Goal: Information Seeking & Learning: Learn about a topic

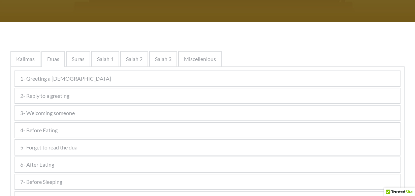
scroll to position [101, 0]
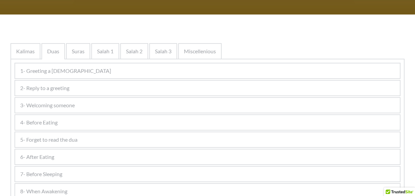
click at [69, 121] on div "4- Before Eating" at bounding box center [207, 122] width 385 height 15
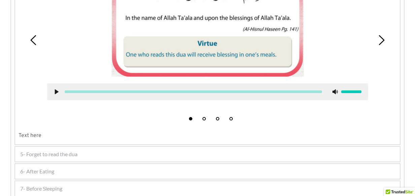
scroll to position [303, 0]
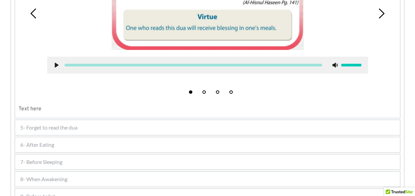
click at [89, 125] on div "5- Forget to read the dua" at bounding box center [207, 127] width 385 height 15
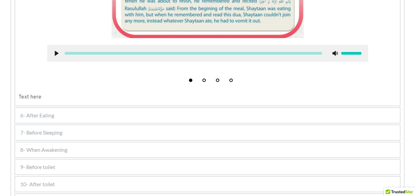
scroll to position [367, 0]
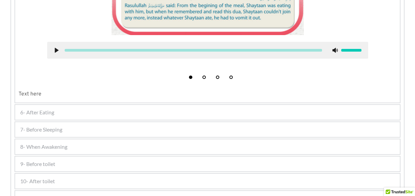
click at [93, 111] on div "6- After Eating" at bounding box center [207, 112] width 385 height 15
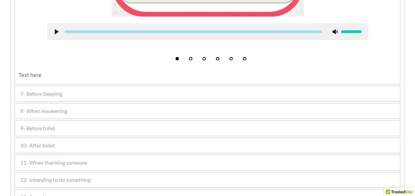
scroll to position [519, 0]
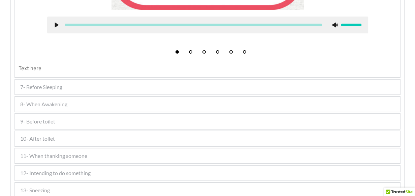
click at [89, 87] on div "7- Before Sleeping" at bounding box center [207, 86] width 385 height 15
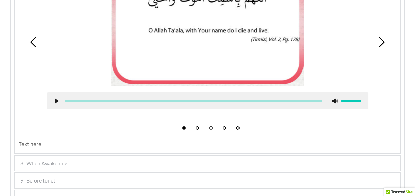
scroll to position [401, 0]
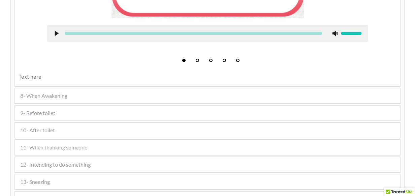
click at [77, 95] on div "8- When Awakening" at bounding box center [207, 95] width 385 height 15
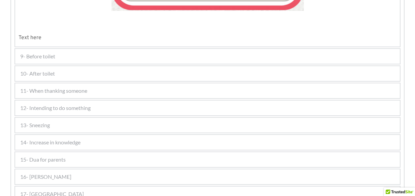
scroll to position [620, 0]
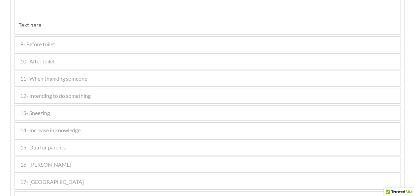
click at [71, 41] on div "9- Before toilet" at bounding box center [207, 44] width 385 height 15
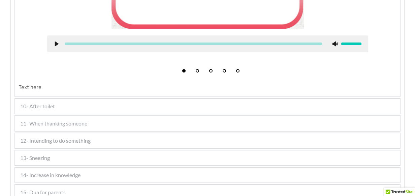
scroll to position [435, 0]
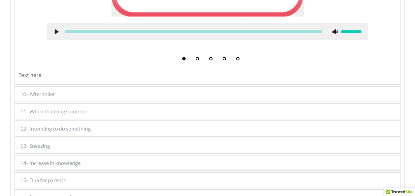
click at [76, 91] on div "10- After toilet" at bounding box center [207, 94] width 385 height 15
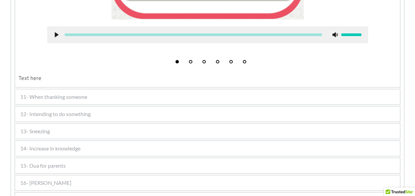
scroll to position [587, 0]
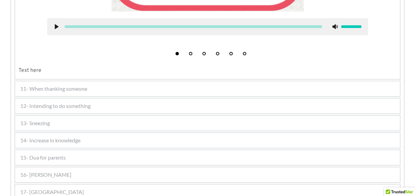
click at [77, 87] on span "11- When thanking someone" at bounding box center [53, 89] width 67 height 8
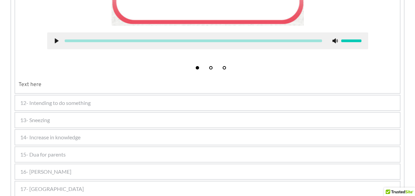
scroll to position [470, 0]
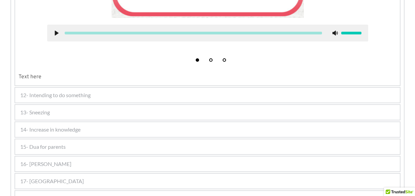
click at [101, 112] on div "13- Sneezing" at bounding box center [207, 112] width 385 height 15
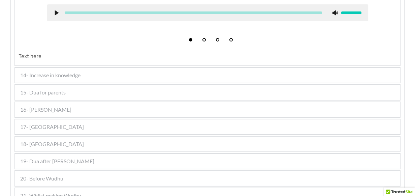
scroll to position [750, 0]
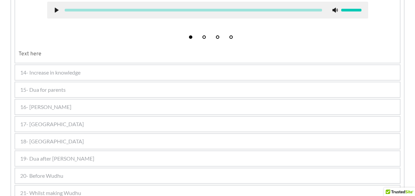
click at [98, 83] on div "15- Dua for parents" at bounding box center [207, 89] width 385 height 15
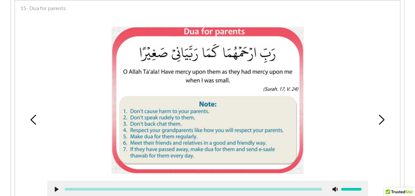
scroll to position [403, 0]
